Goal: Transaction & Acquisition: Purchase product/service

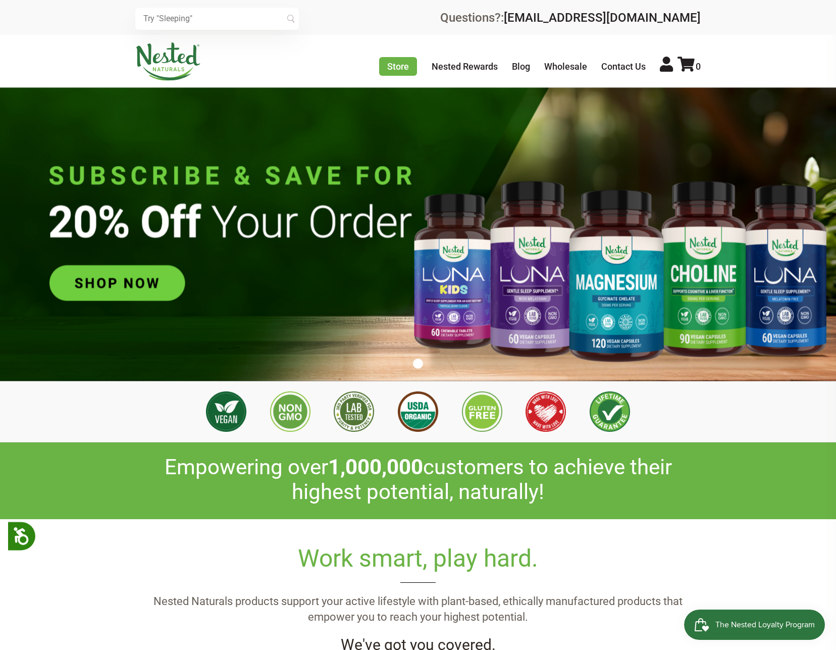
click at [138, 290] on img at bounding box center [418, 233] width 836 height 293
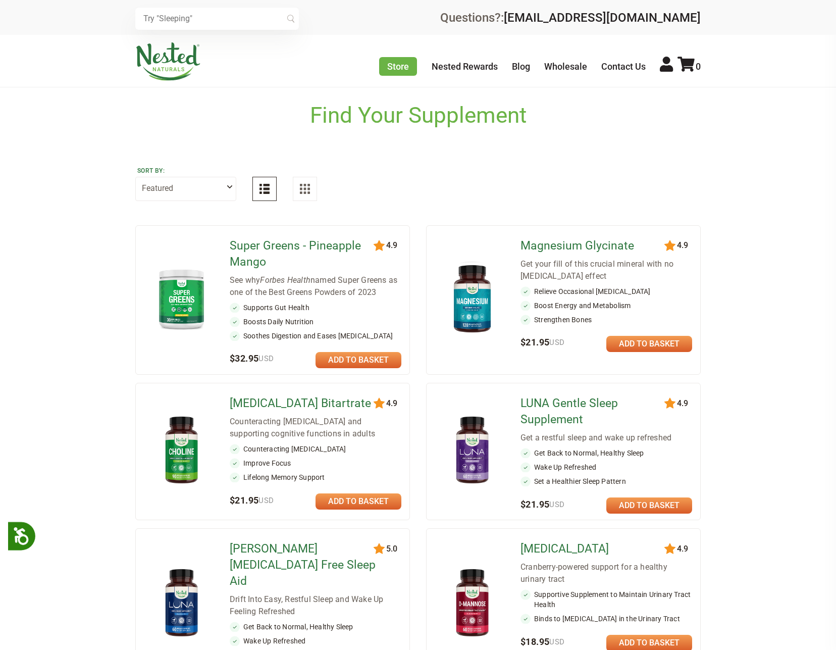
click at [364, 353] on link at bounding box center [358, 360] width 86 height 16
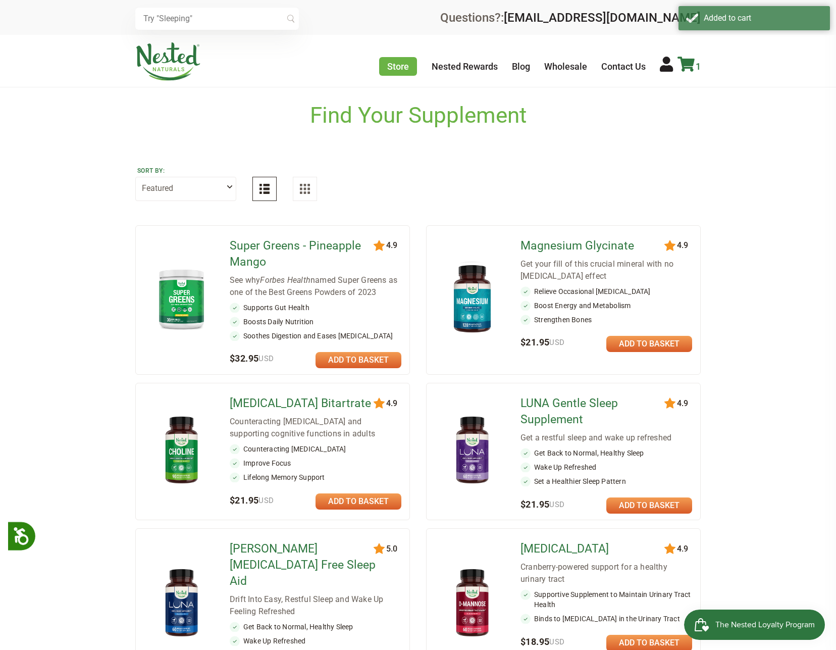
click at [684, 57] on icon at bounding box center [685, 64] width 17 height 15
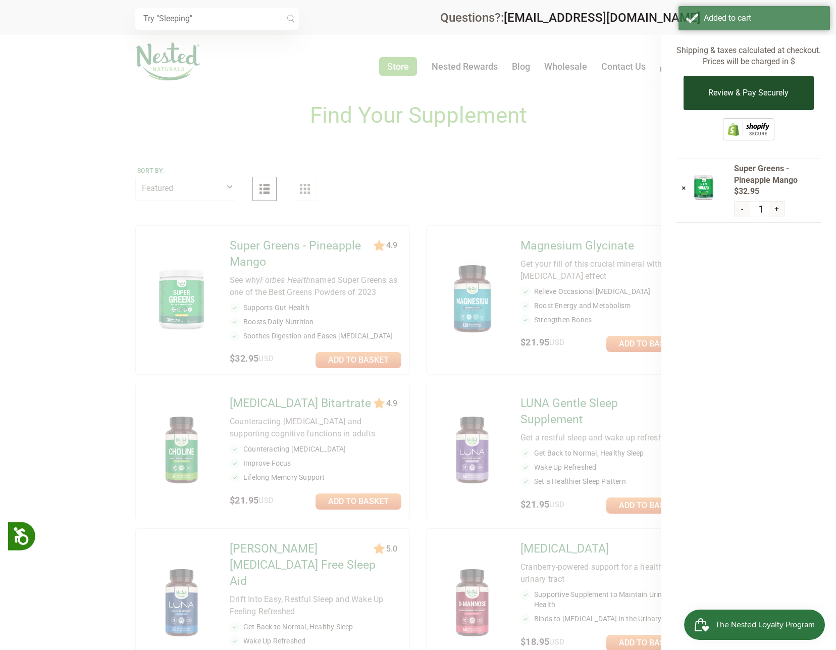
click at [718, 87] on button "Review & Pay Securely" at bounding box center [748, 93] width 130 height 34
